Goal: Task Accomplishment & Management: Use online tool/utility

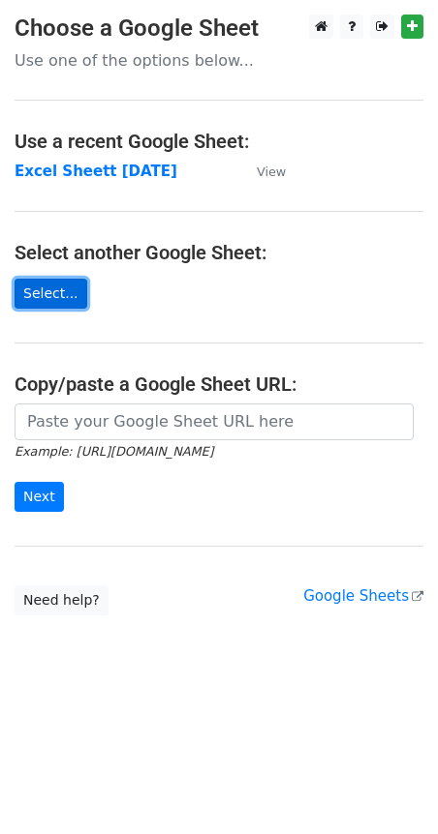
click at [49, 295] on link "Select..." at bounding box center [51, 294] width 73 height 30
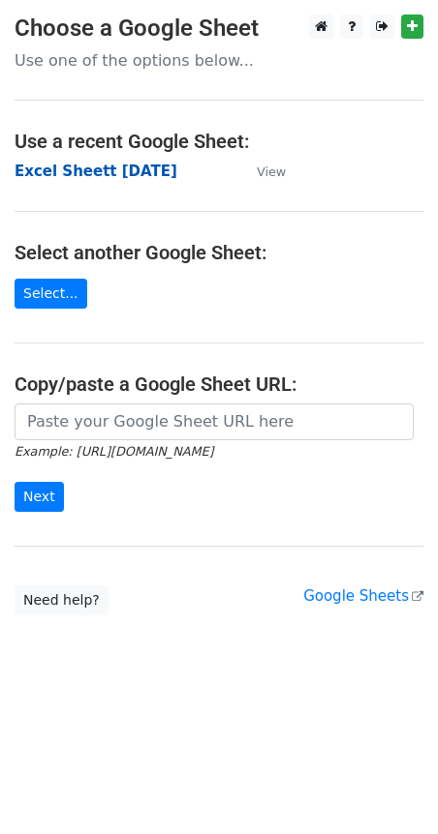
click at [124, 174] on strong "Excel Sheett [DATE]" at bounding box center [96, 171] width 163 height 17
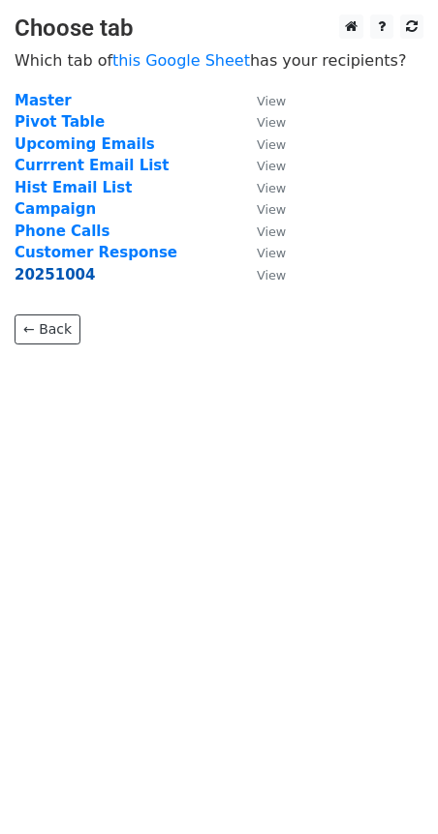
click at [69, 275] on strong "20251004" at bounding box center [55, 274] width 81 height 17
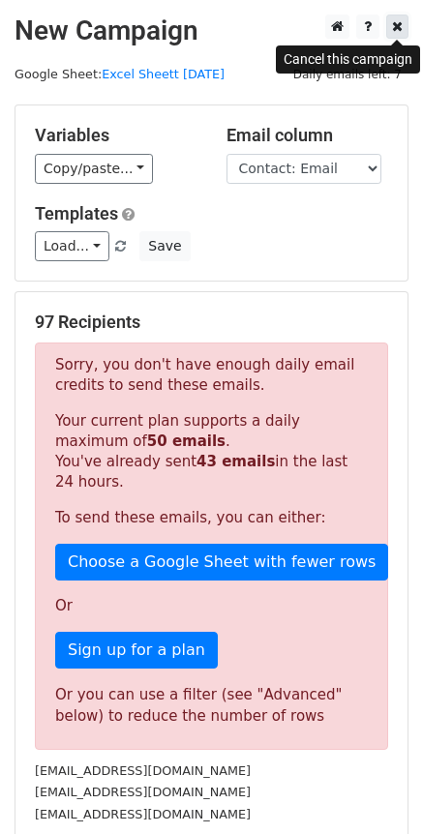
click at [396, 27] on icon at bounding box center [397, 26] width 11 height 14
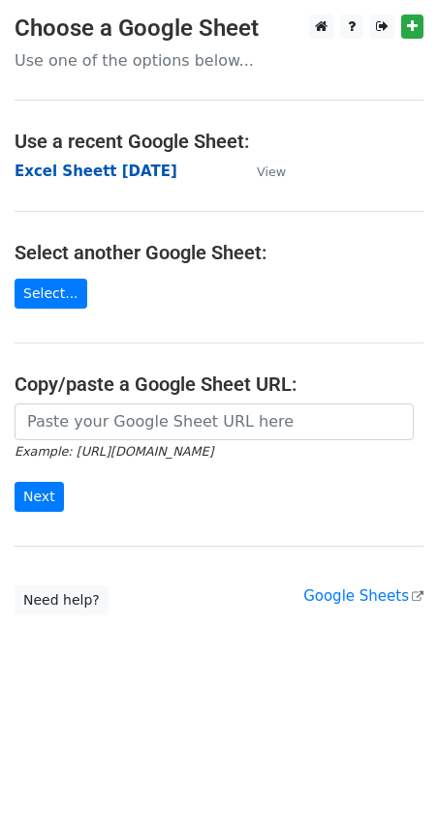
click at [121, 170] on strong "Excel Sheett [DATE]" at bounding box center [96, 171] width 163 height 17
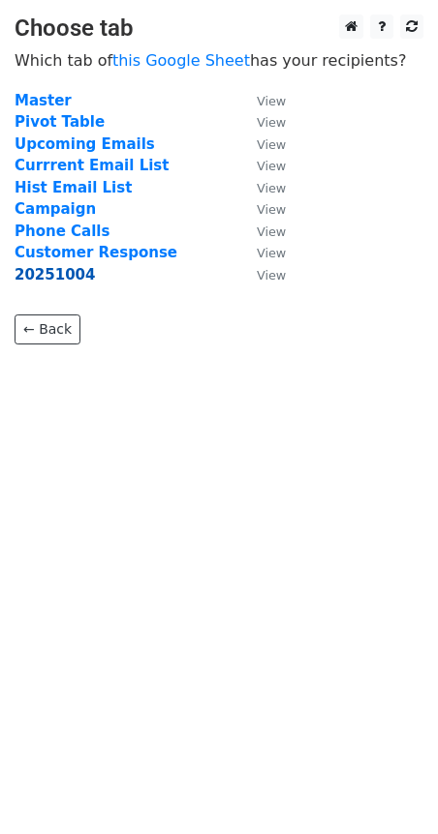
click at [70, 278] on strong "20251004" at bounding box center [55, 274] width 81 height 17
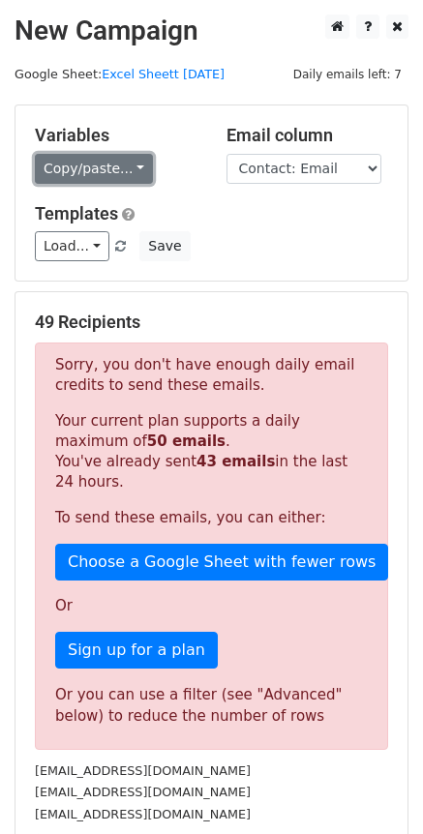
click at [133, 168] on link "Copy/paste..." at bounding box center [94, 169] width 118 height 30
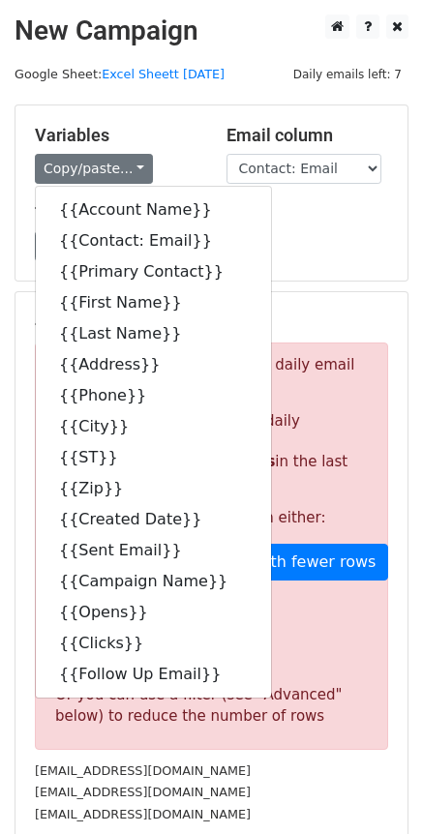
click at [299, 242] on div "Load... No templates saved Save" at bounding box center [211, 246] width 382 height 30
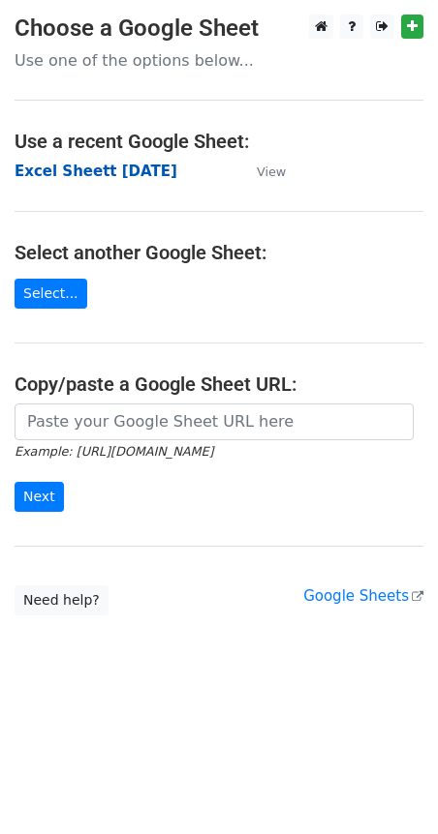
click at [108, 174] on strong "Excel Sheett [DATE]" at bounding box center [96, 171] width 163 height 17
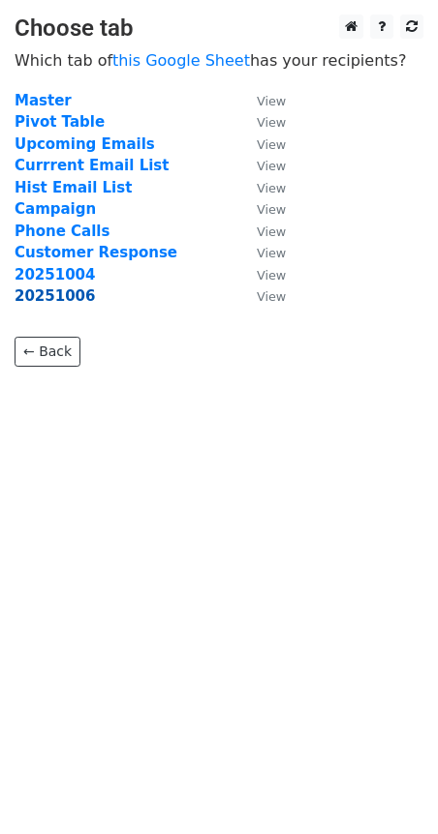
click at [79, 296] on strong "20251006" at bounding box center [55, 296] width 81 height 17
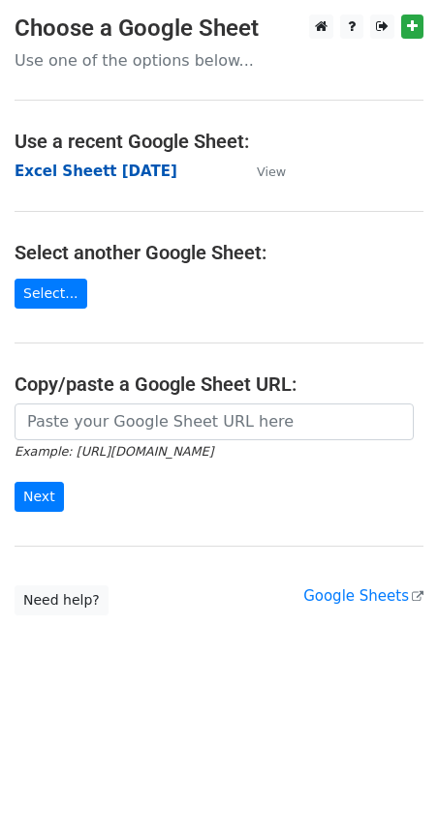
click at [76, 177] on strong "Excel Sheett [DATE]" at bounding box center [96, 171] width 163 height 17
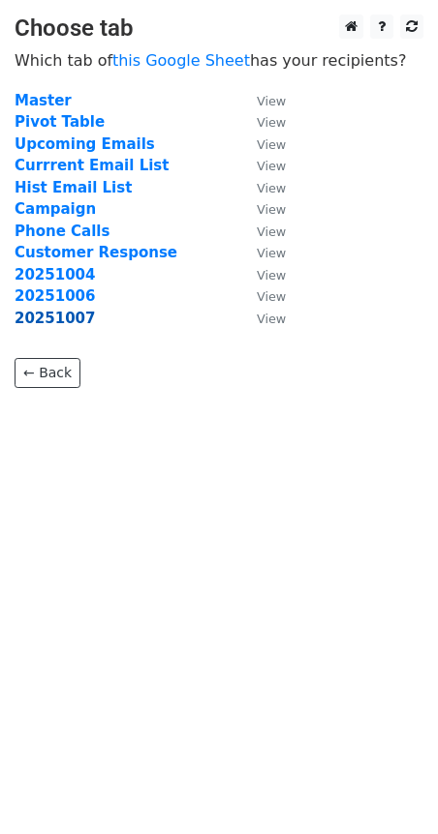
click at [51, 313] on strong "20251007" at bounding box center [55, 318] width 81 height 17
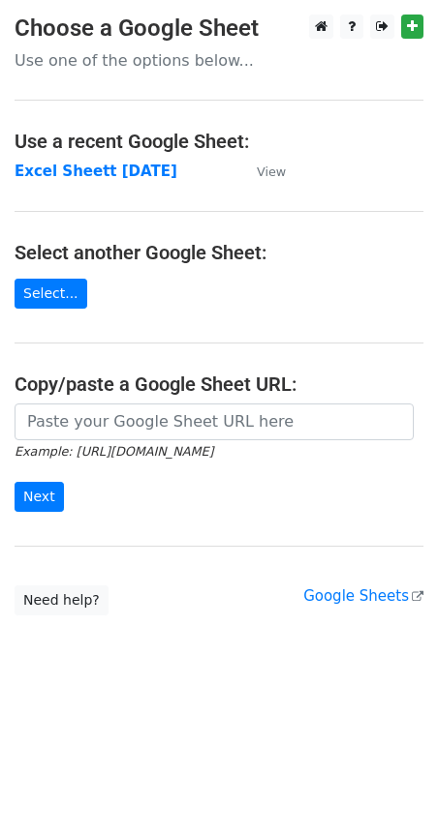
click at [119, 182] on td "Excel Sheett [DATE]" at bounding box center [126, 172] width 223 height 22
click at [119, 175] on strong "Excel Sheett [DATE]" at bounding box center [96, 171] width 163 height 17
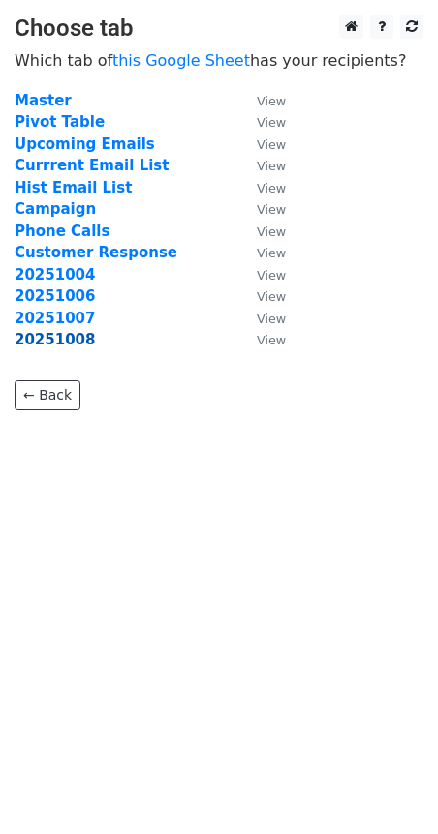
click at [64, 346] on strong "20251008" at bounding box center [55, 339] width 81 height 17
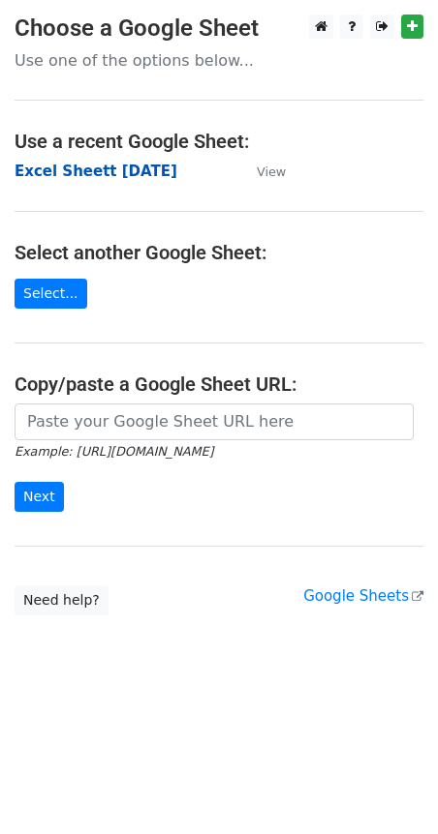
click at [106, 170] on strong "Excel Sheett 6-8-25" at bounding box center [96, 171] width 163 height 17
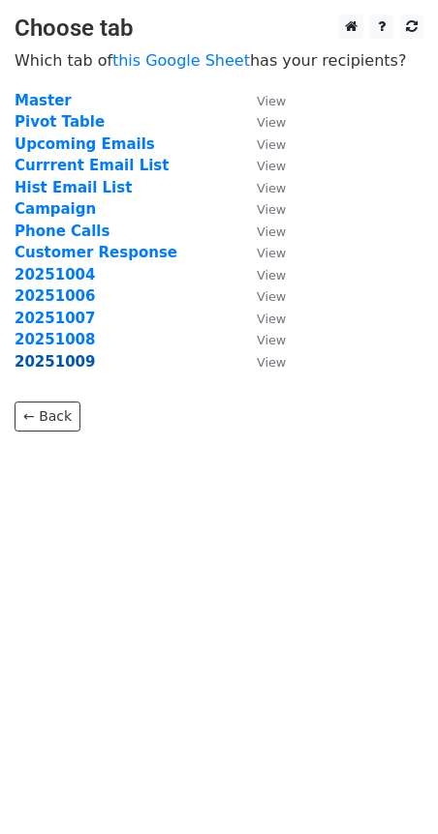
click at [56, 359] on strong "20251009" at bounding box center [55, 361] width 81 height 17
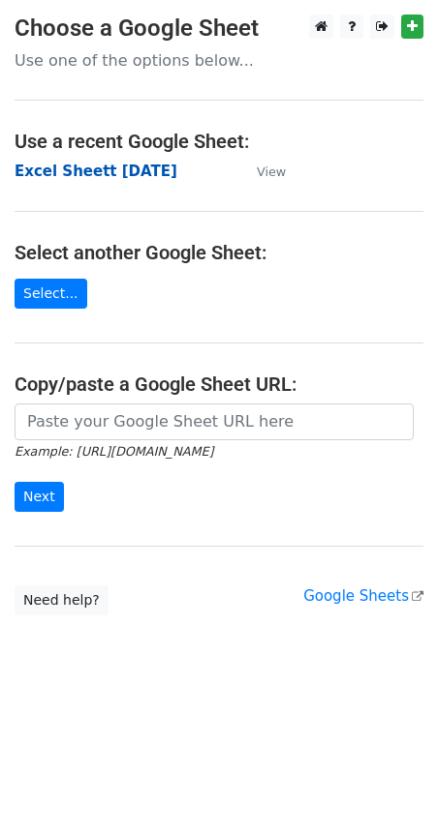
click at [110, 173] on strong "Excel Sheett [DATE]" at bounding box center [96, 171] width 163 height 17
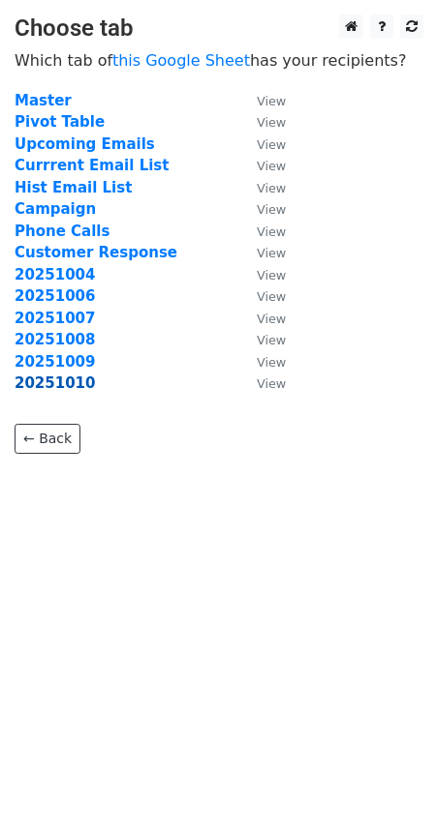
click at [66, 386] on strong "20251010" at bounding box center [55, 383] width 81 height 17
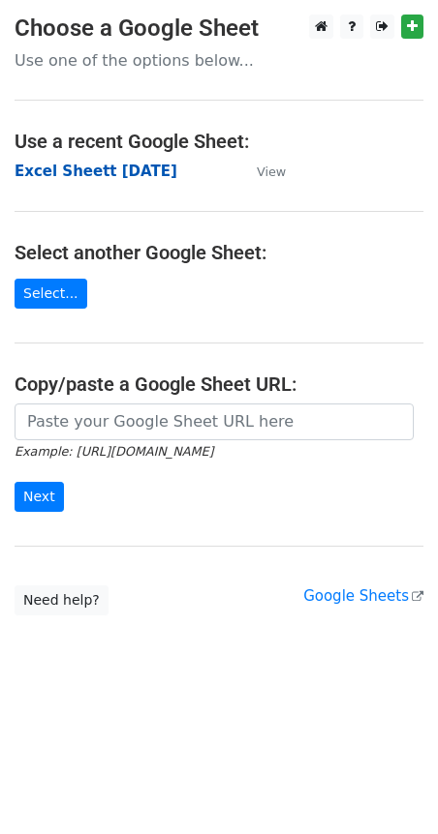
click at [113, 179] on strong "Excel Sheett 6-8-25" at bounding box center [96, 171] width 163 height 17
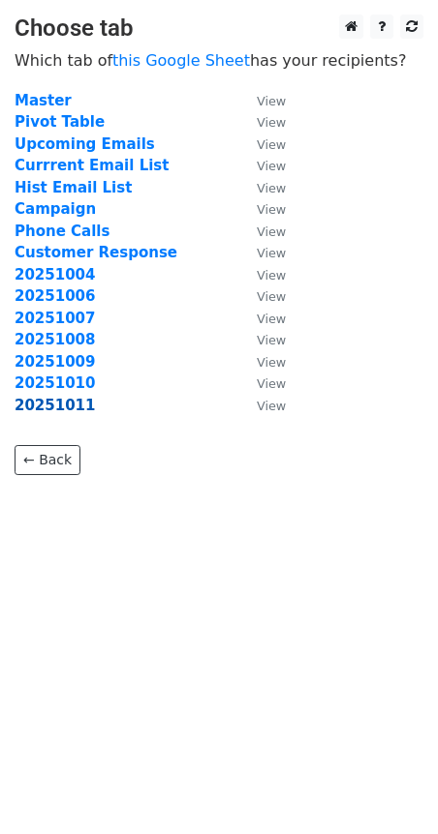
click at [54, 403] on strong "20251011" at bounding box center [55, 405] width 81 height 17
